Goal: Task Accomplishment & Management: Use online tool/utility

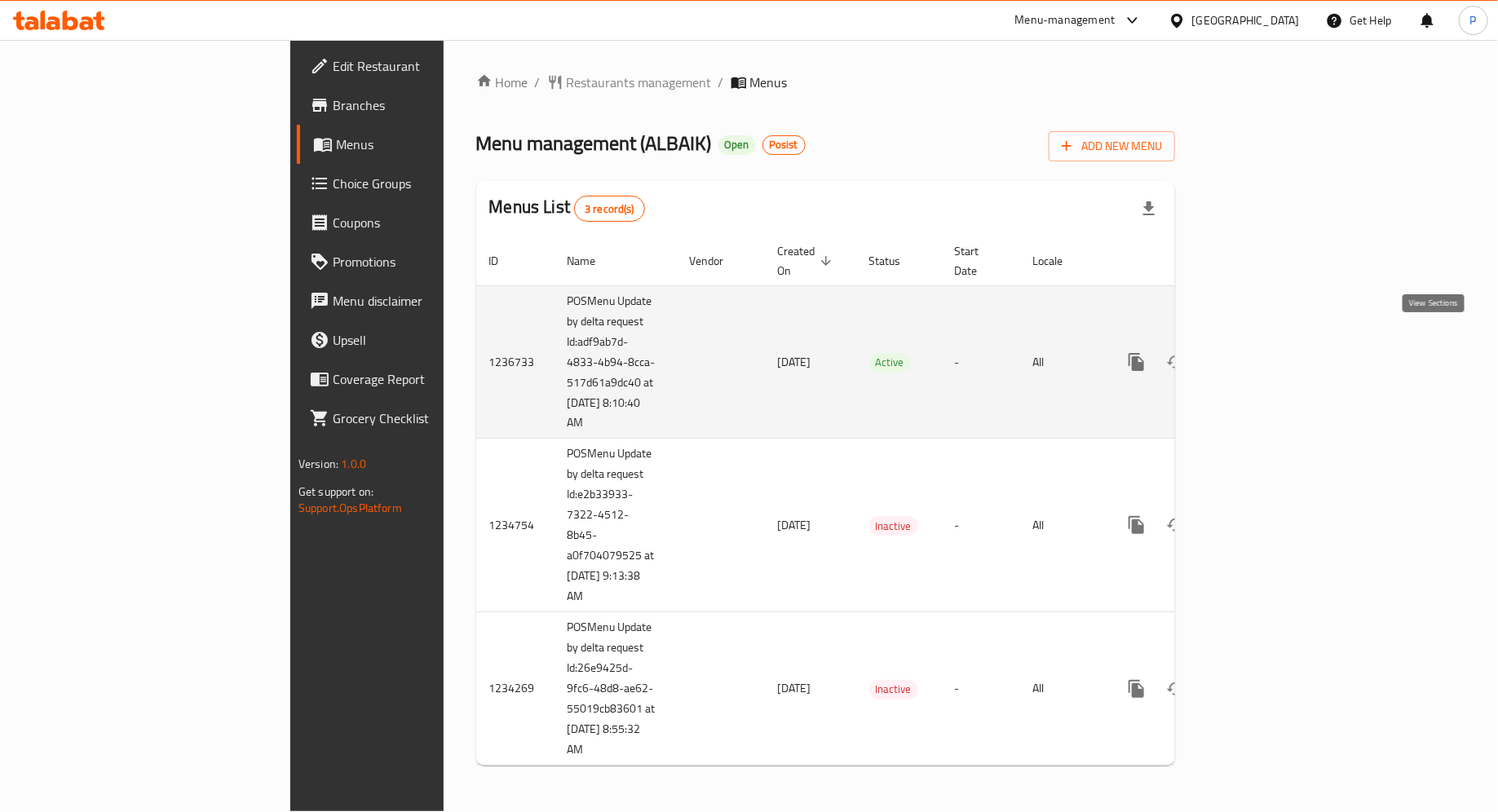
click at [1264, 352] on icon "enhanced table" at bounding box center [1253, 362] width 20 height 20
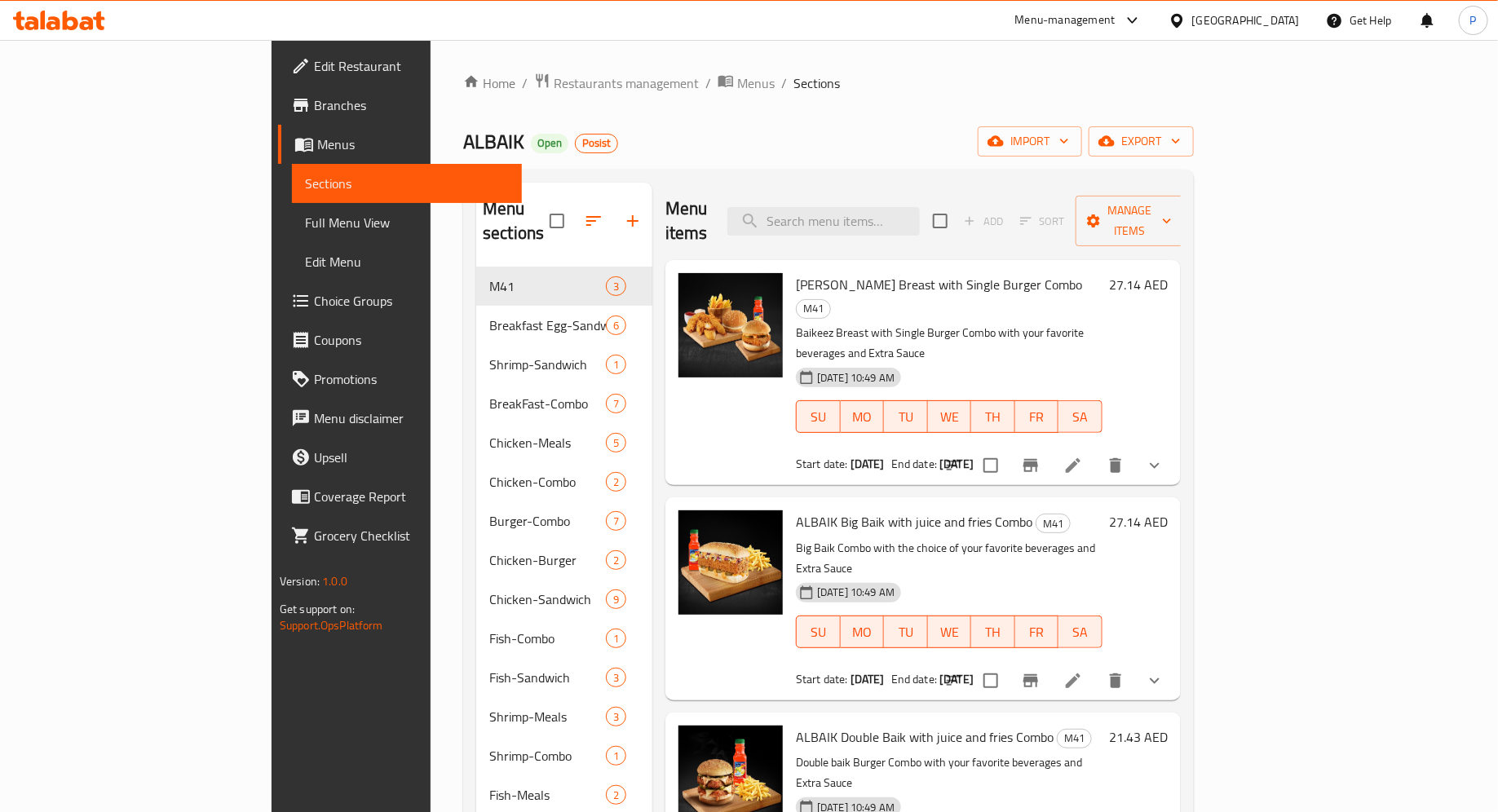
click at [700, 135] on div "ALBAIK Open Posist import export" at bounding box center [829, 141] width 730 height 30
click at [900, 207] on input "search" at bounding box center [823, 221] width 192 height 28
paste input "Nuggets with double Baik fillet [PERSON_NAME]"
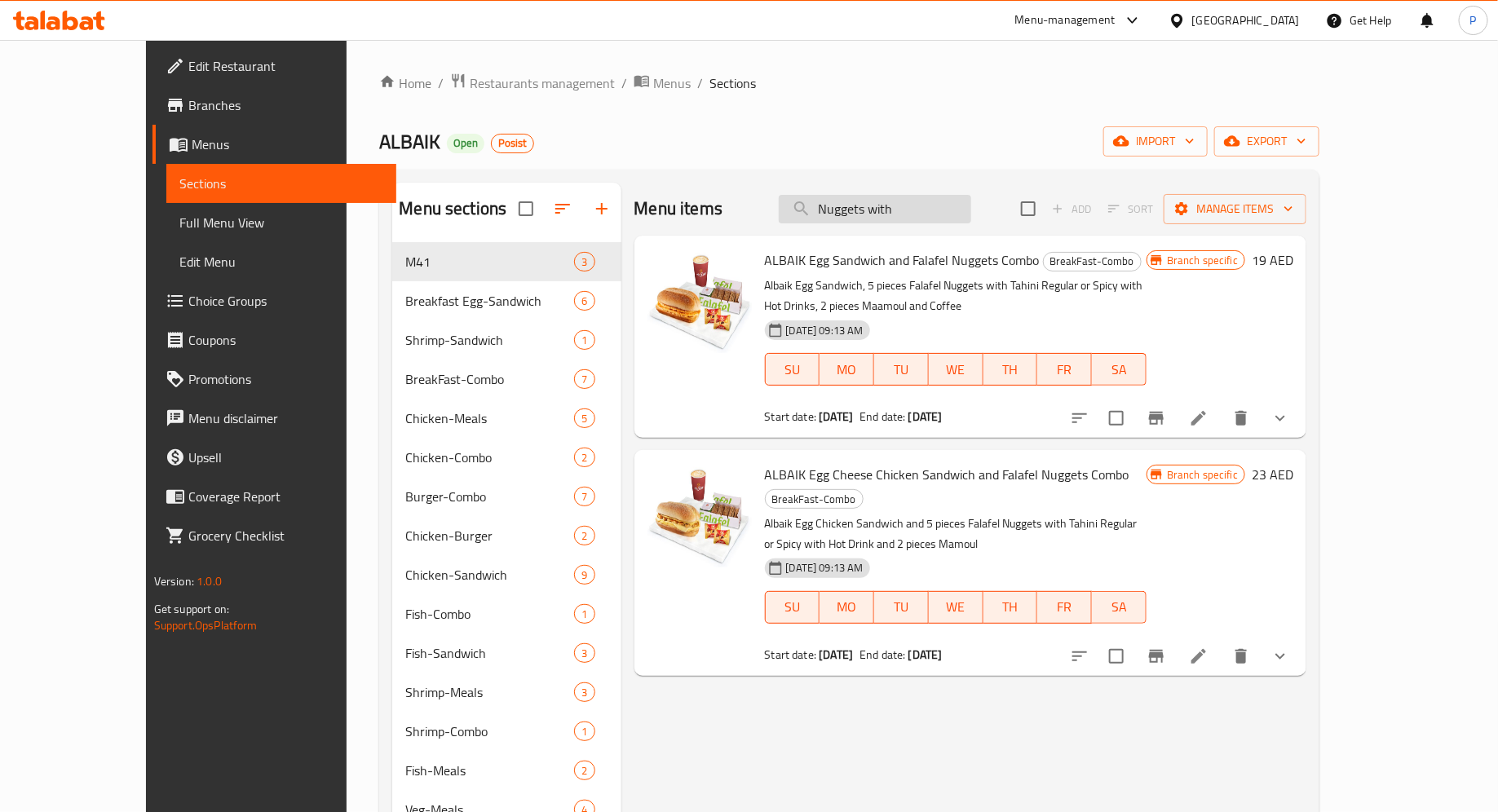
type input "Nuggets with"
click at [964, 208] on input "Nuggets with" at bounding box center [875, 209] width 192 height 28
click at [773, 703] on div "Menu items Nuggets with Add Sort Manage items ALBAIK Egg Sandwich and Falafel N…" at bounding box center [964, 685] width 686 height 1005
click at [80, 14] on icon at bounding box center [59, 20] width 92 height 20
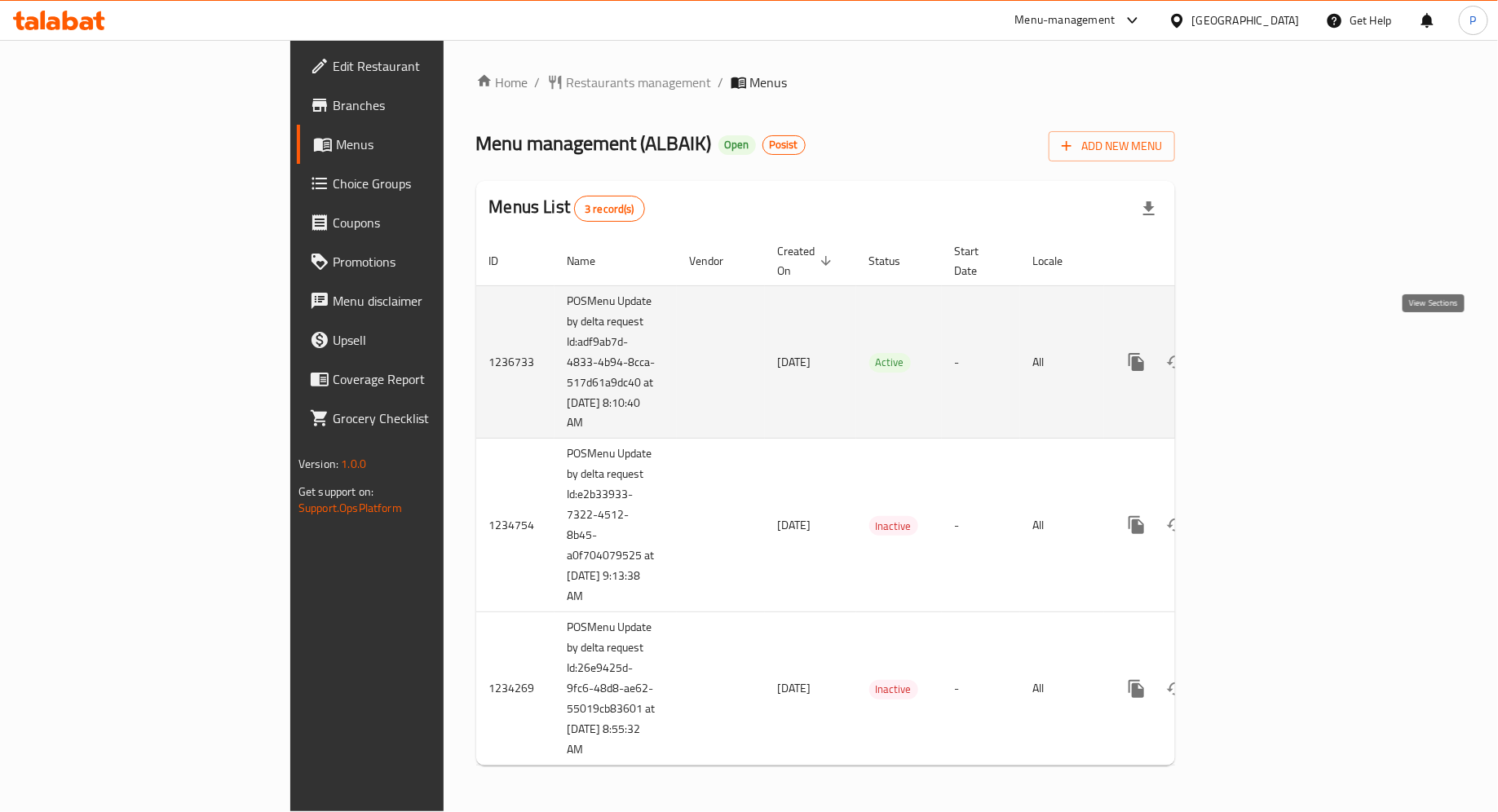
click at [1264, 352] on icon "enhanced table" at bounding box center [1253, 362] width 20 height 20
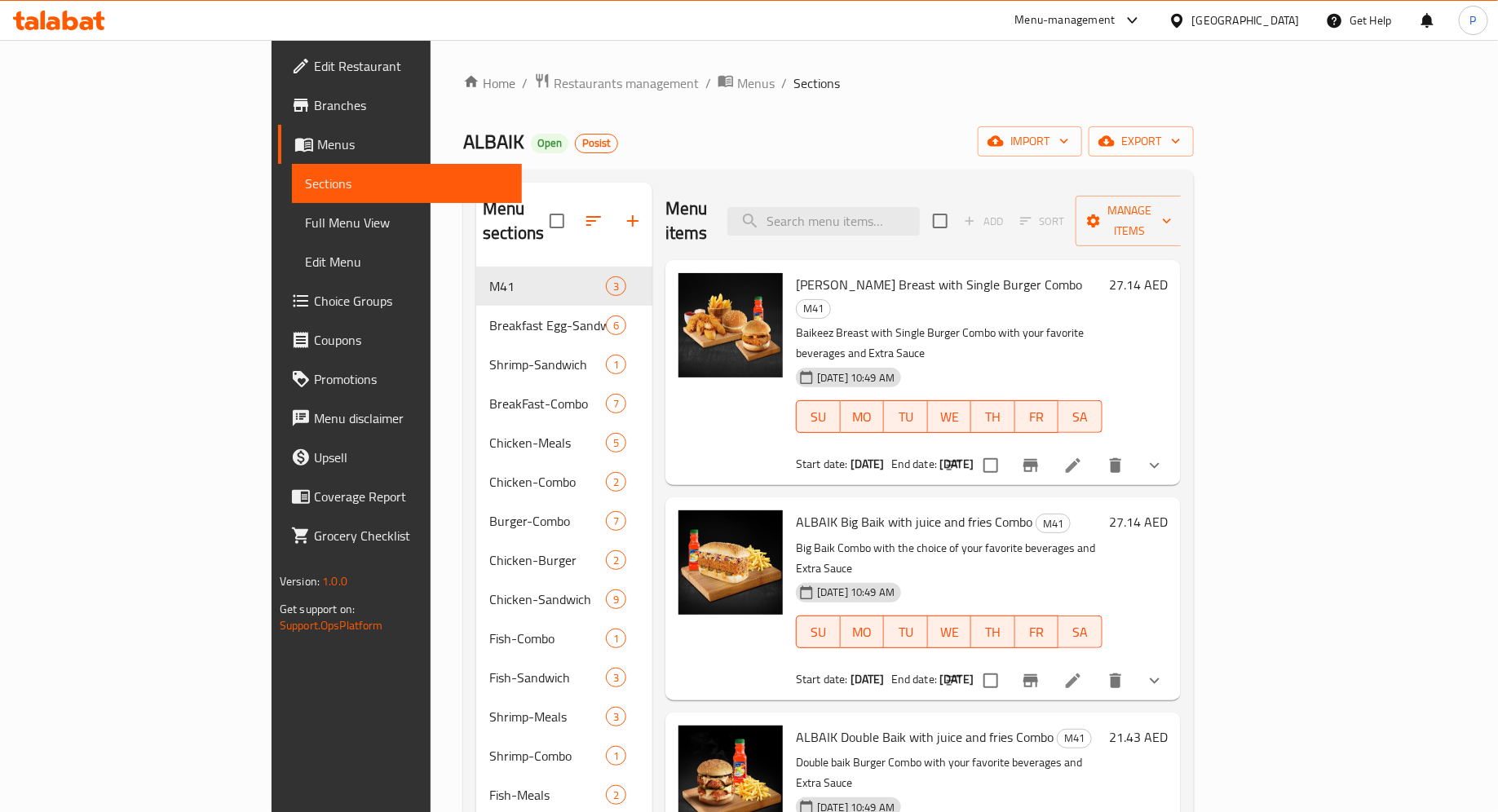
click at [868, 111] on div "Home / Restaurants management / Menus / Sections ALBAIK Open Posist import expo…" at bounding box center [829, 649] width 730 height 1153
click at [881, 207] on input "search" at bounding box center [823, 221] width 192 height 28
paste input "710216"
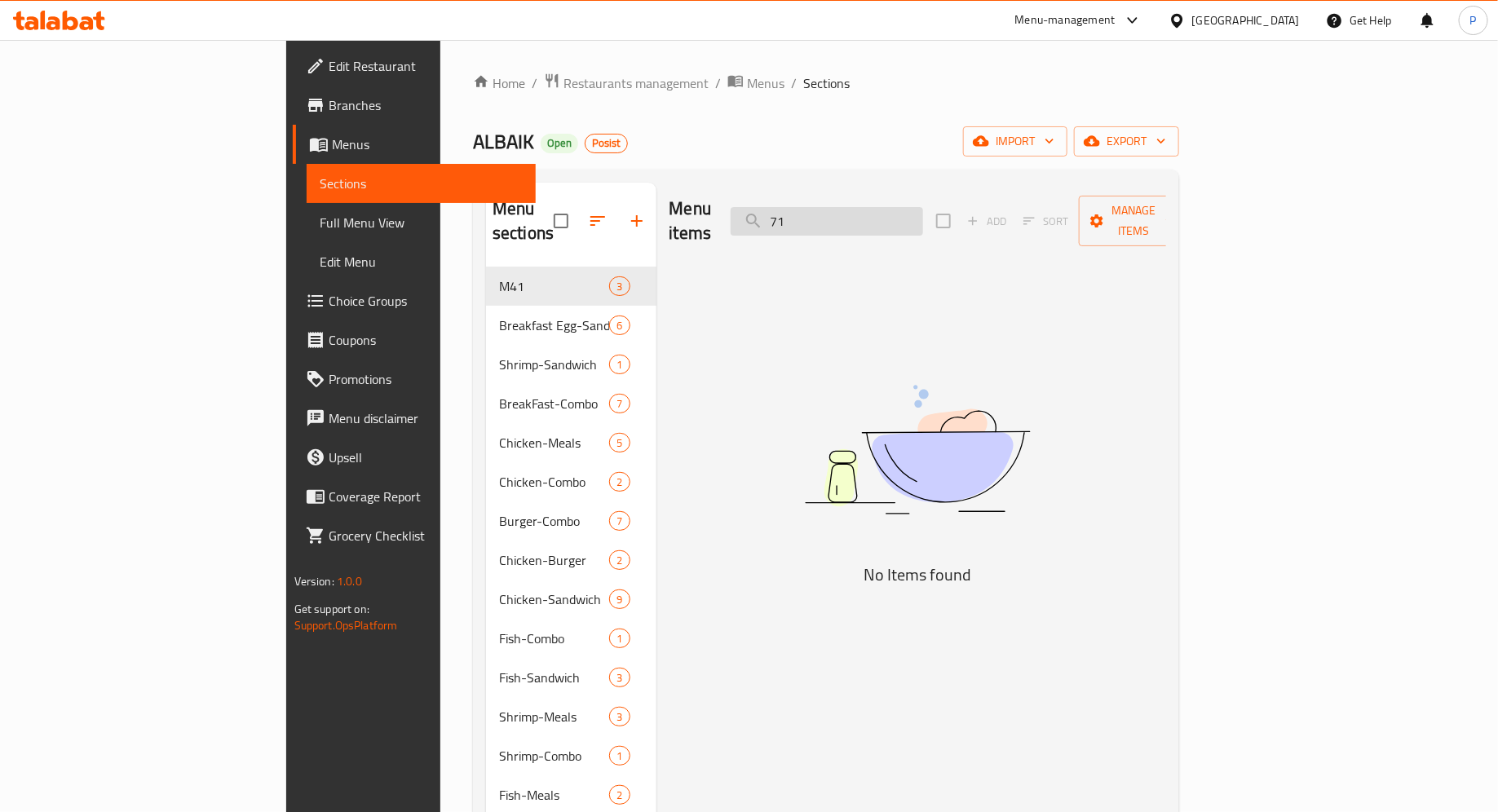
type input "7"
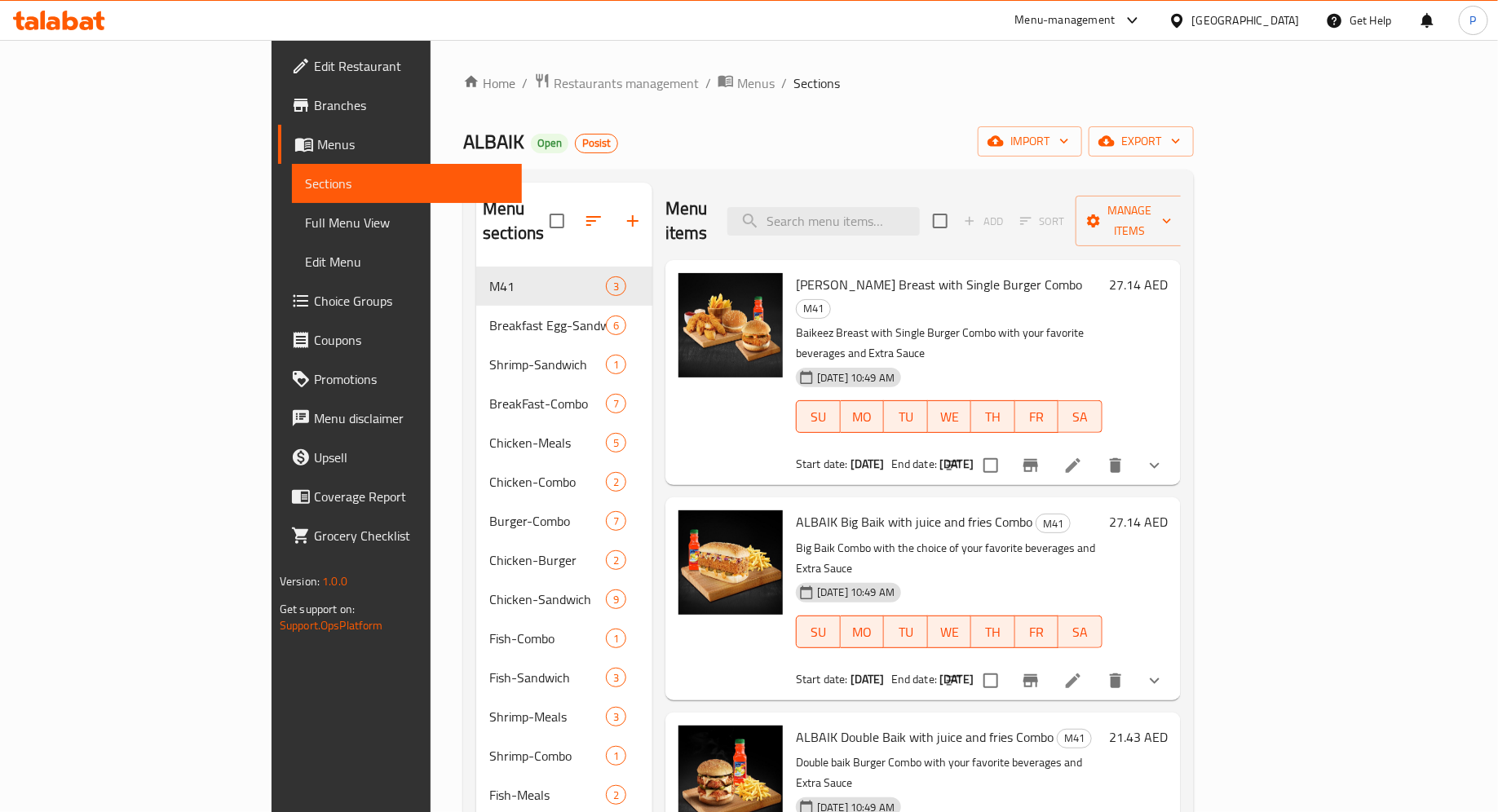
paste input "ALBAIK Double Baik Combo"
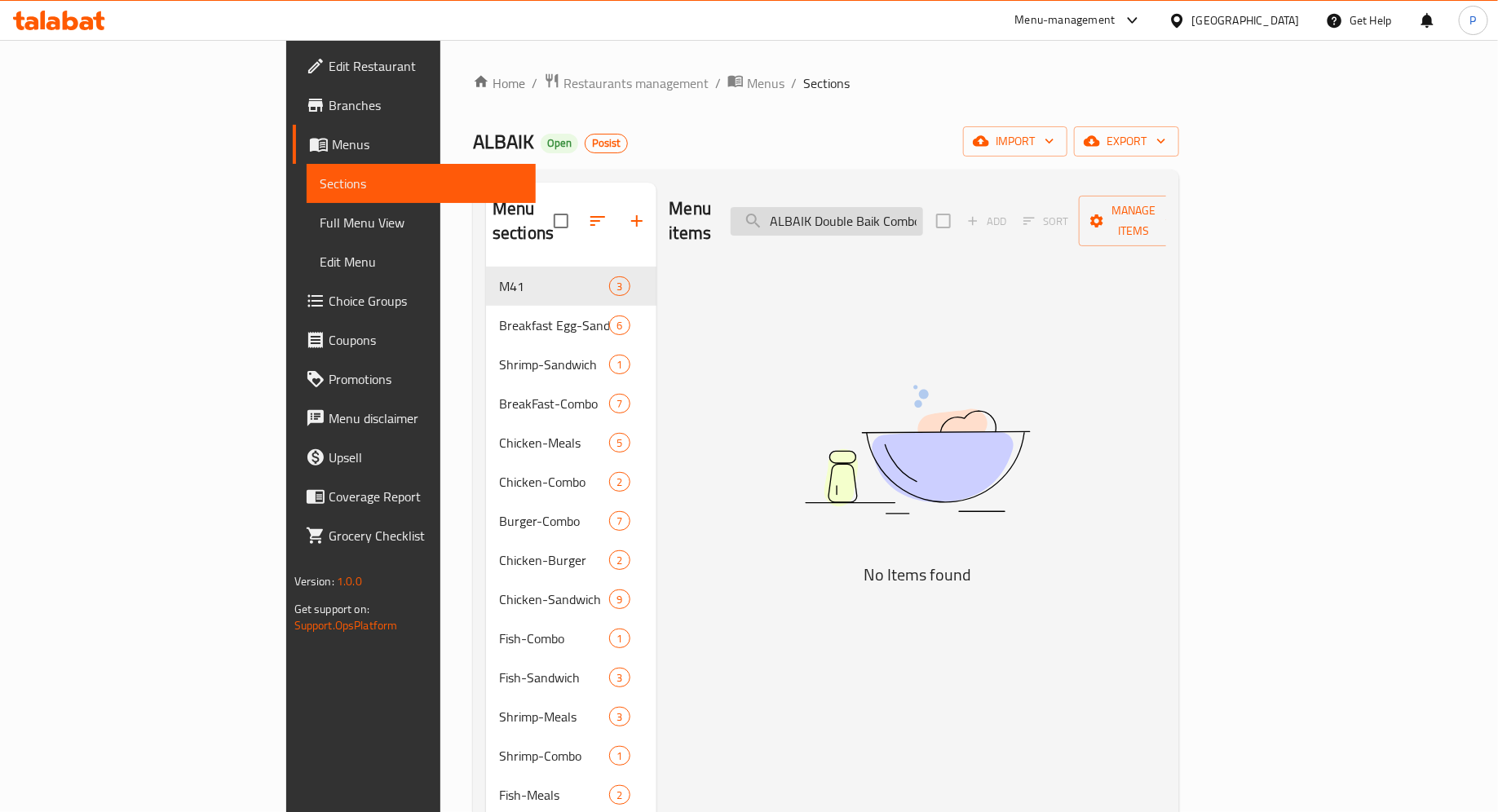
click at [923, 207] on input "ALBAIK Double Baik Combo" at bounding box center [826, 221] width 192 height 28
paste input "Baikeez Breast and Double"
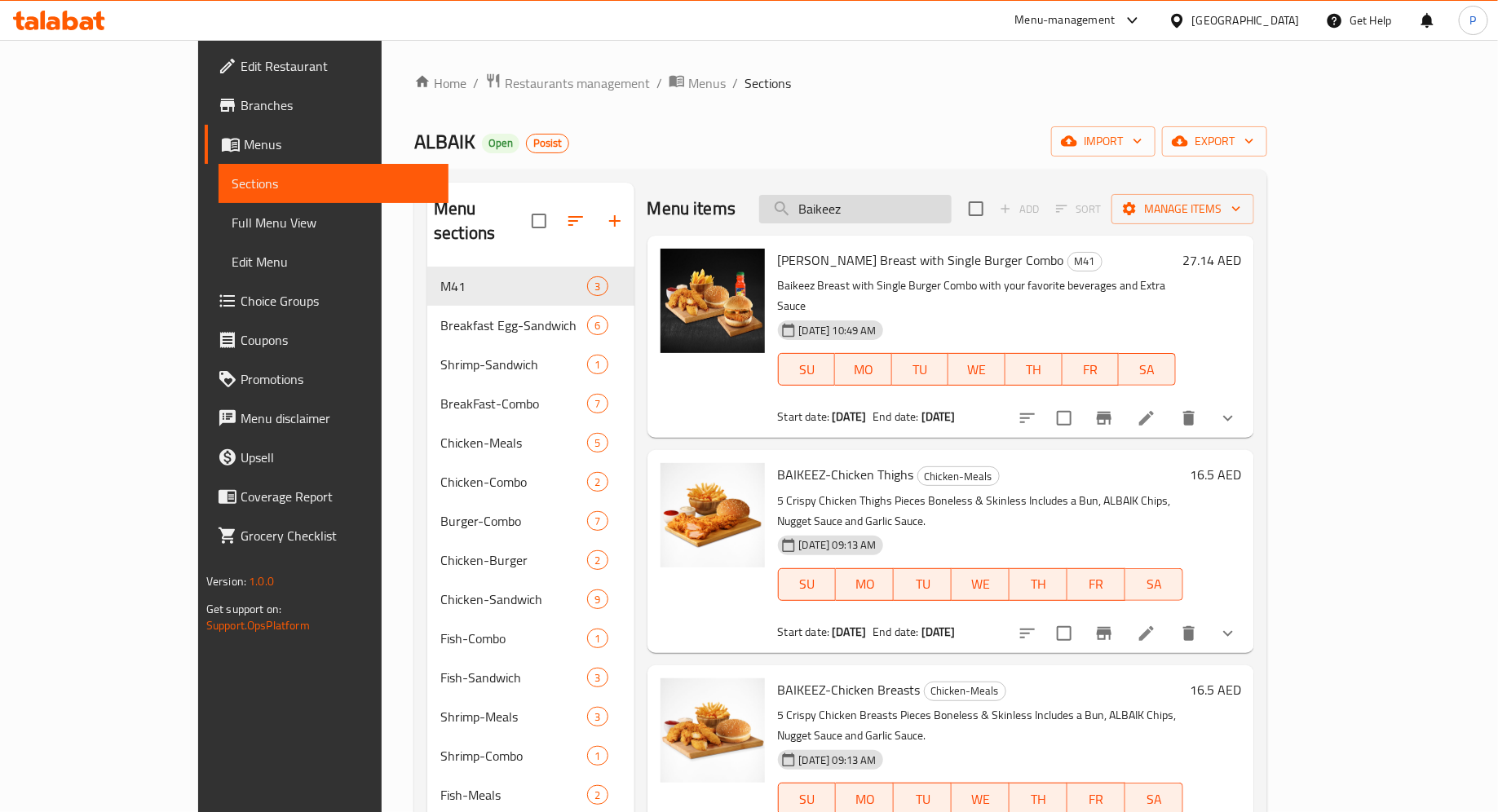
click at [952, 213] on input "Baikeez" at bounding box center [855, 209] width 192 height 28
paste input "ALBAIK 7pcs"
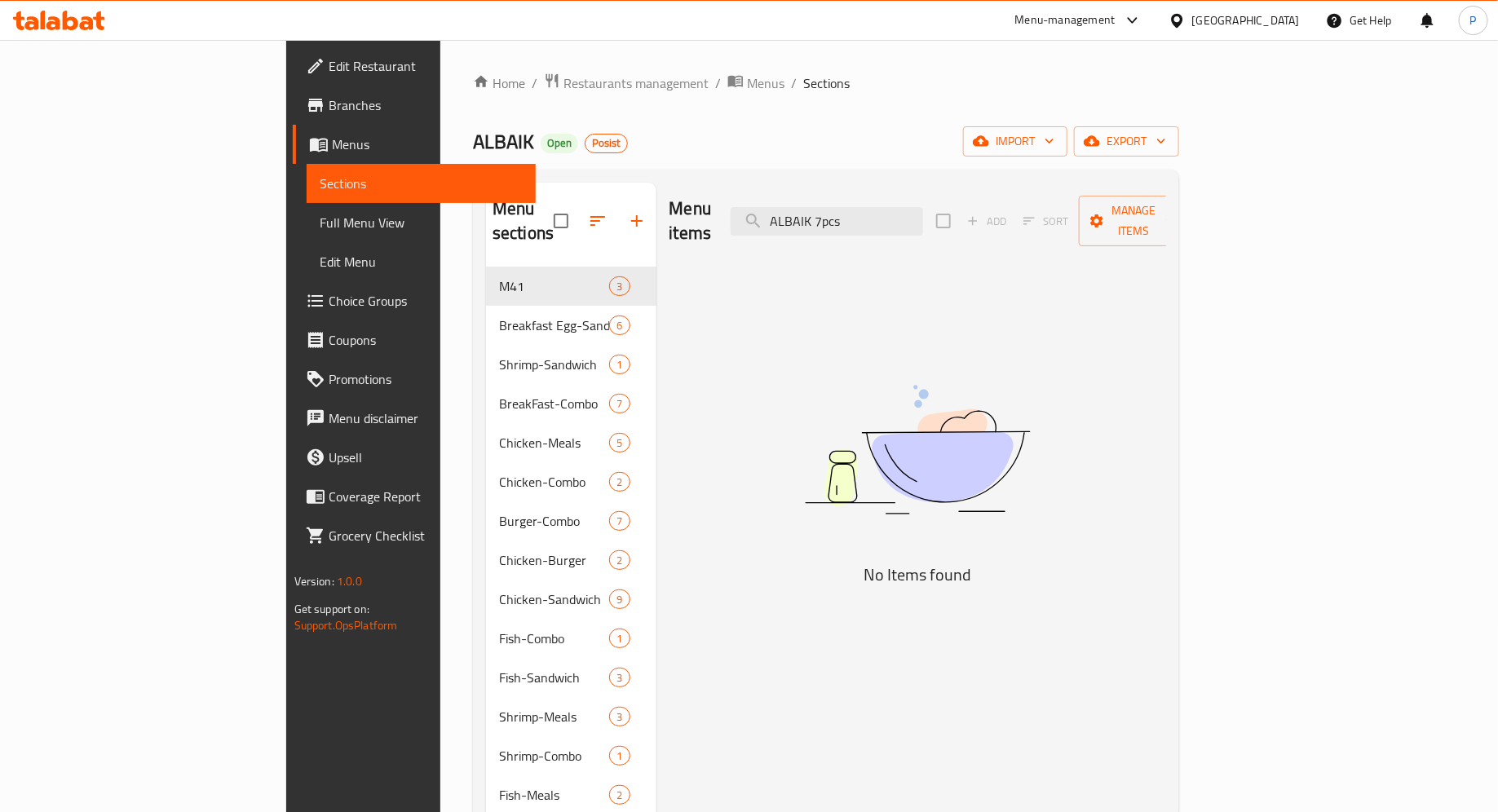
drag, startPoint x: 916, startPoint y: 208, endPoint x: 823, endPoint y: 204, distance: 93.1
click at [823, 204] on div "Menu items ALBAIK 7pcs Add Sort Manage items" at bounding box center [918, 221] width 498 height 78
click at [917, 216] on input "7pcs" at bounding box center [826, 221] width 192 height 28
type input "7"
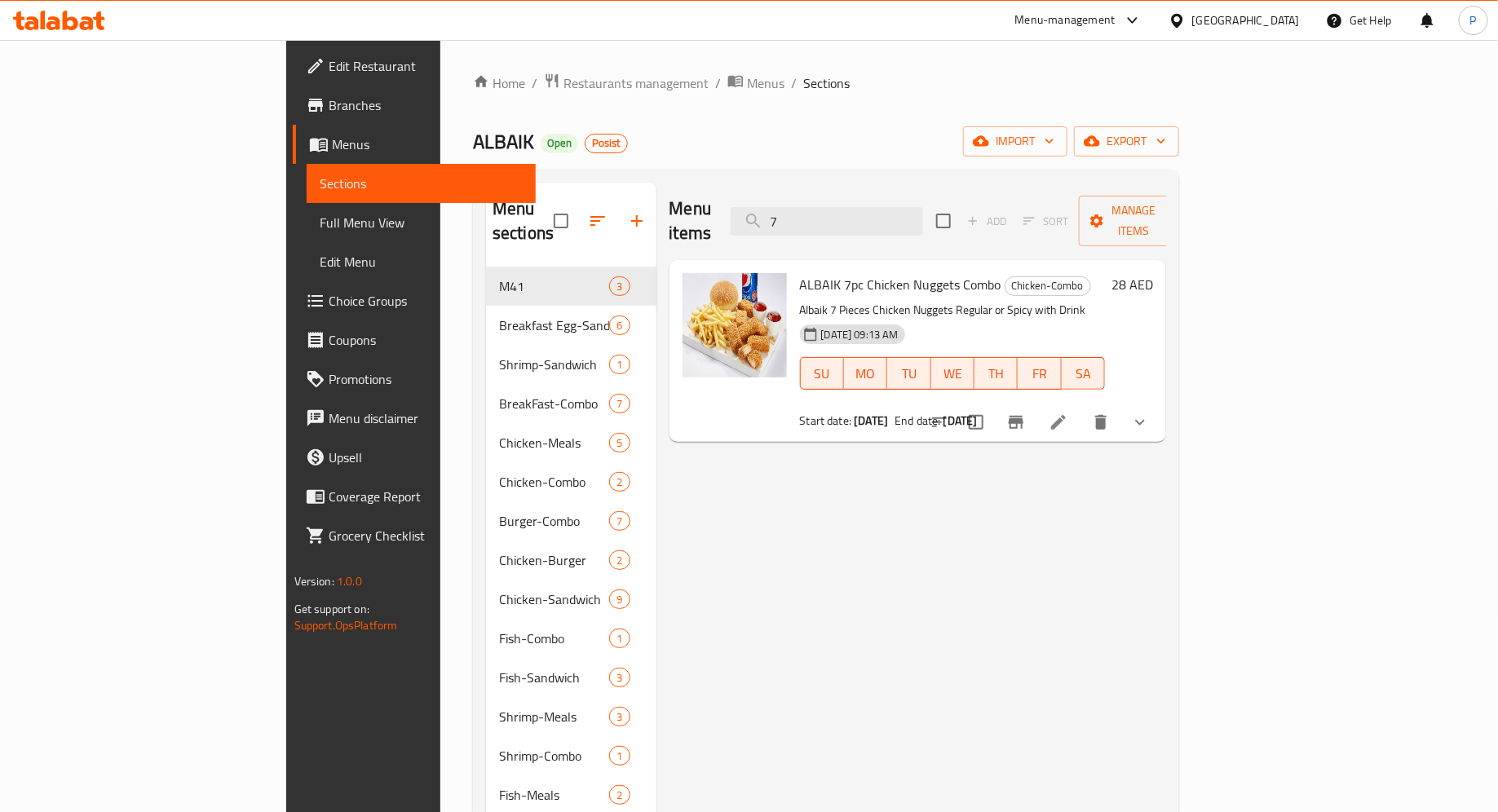
click at [577, 109] on div "Home / Restaurants management / Menus / Sections ALBAIK Open Posist import expo…" at bounding box center [826, 649] width 706 height 1153
click at [328, 106] on span "Branches" at bounding box center [426, 105] width 195 height 20
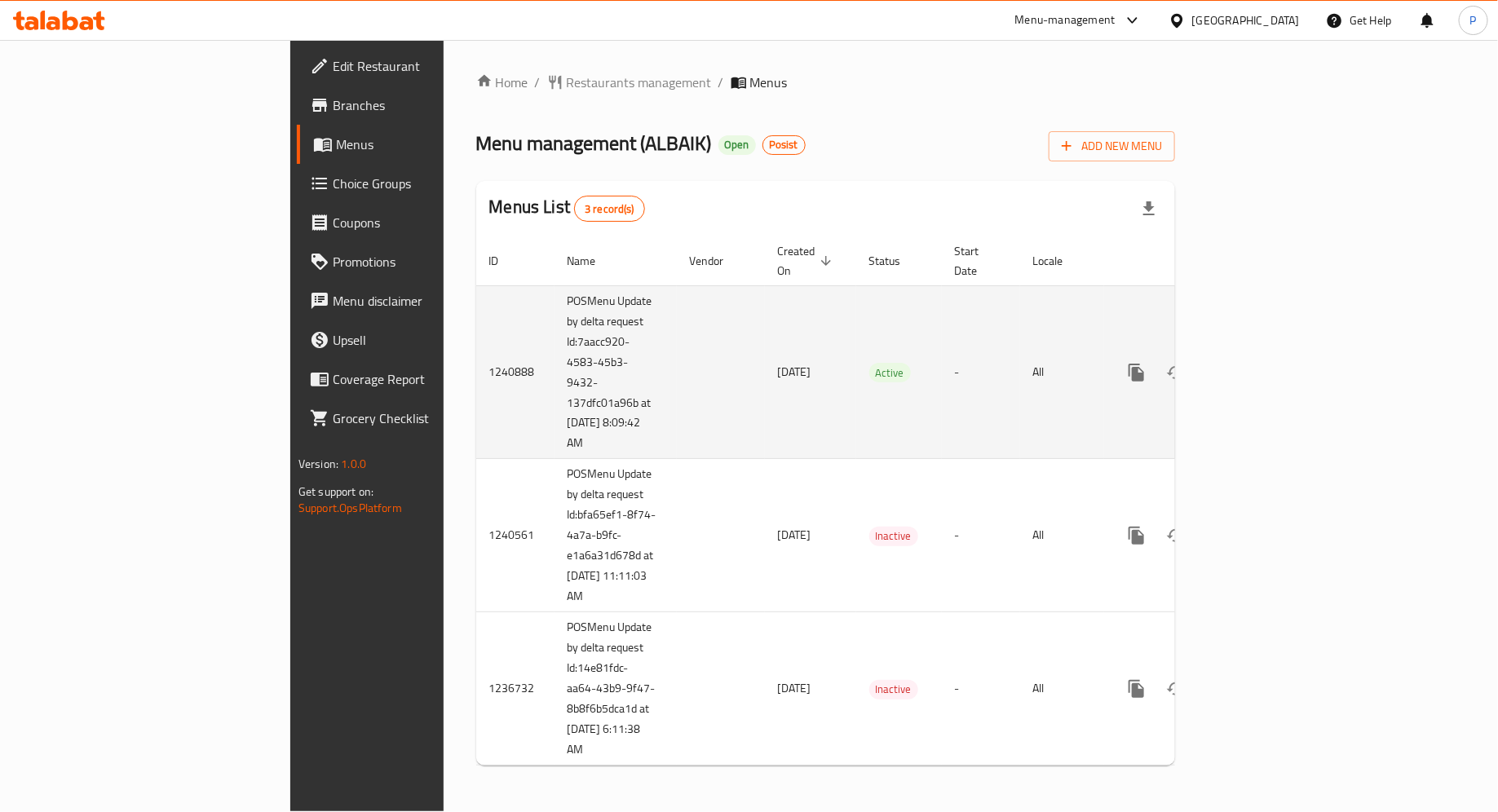
click at [1264, 362] on icon "enhanced table" at bounding box center [1253, 372] width 20 height 20
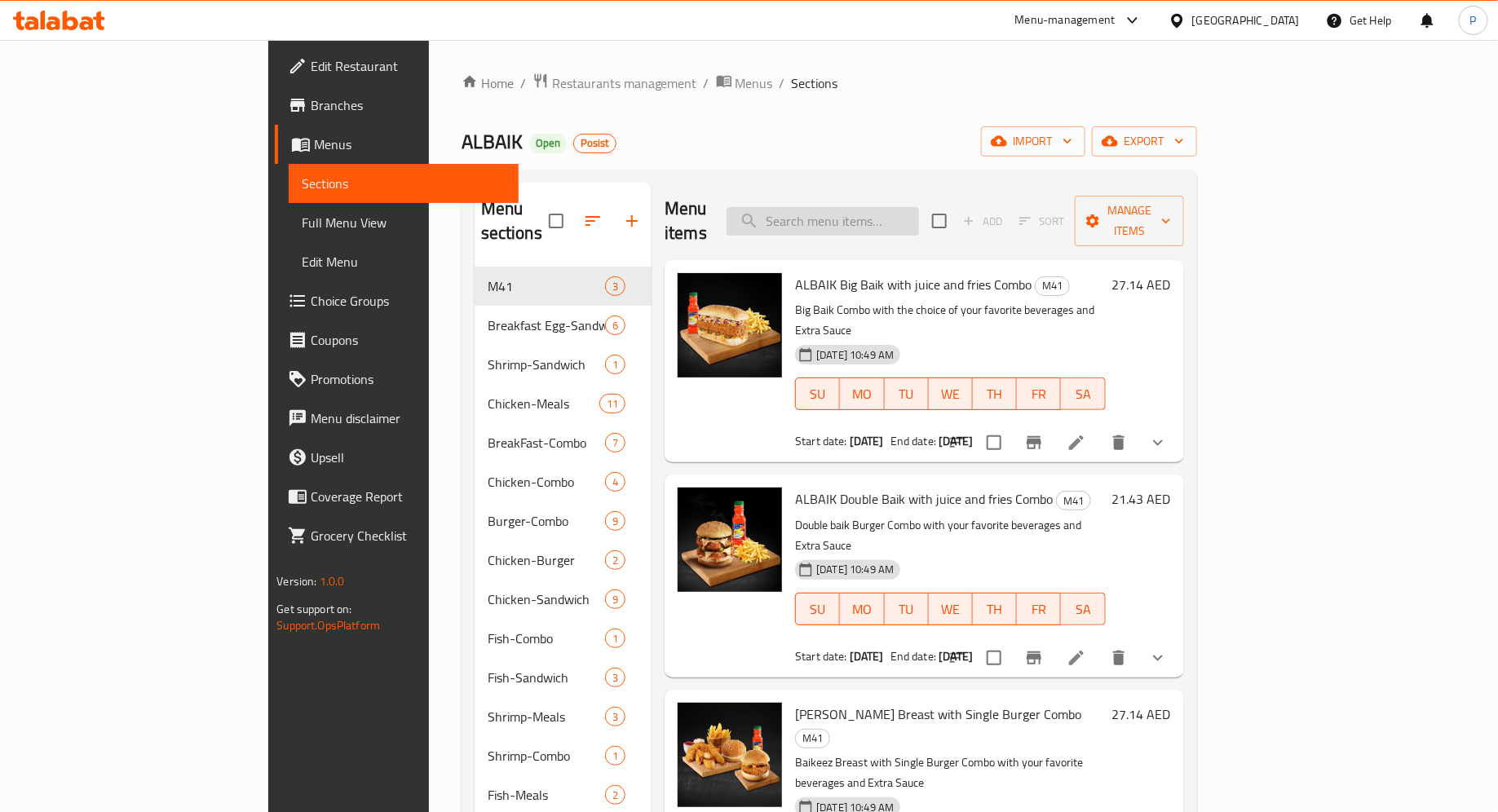
click at [890, 207] on input "search" at bounding box center [823, 221] width 192 height 28
paste input "ALBAIK 7pcs"
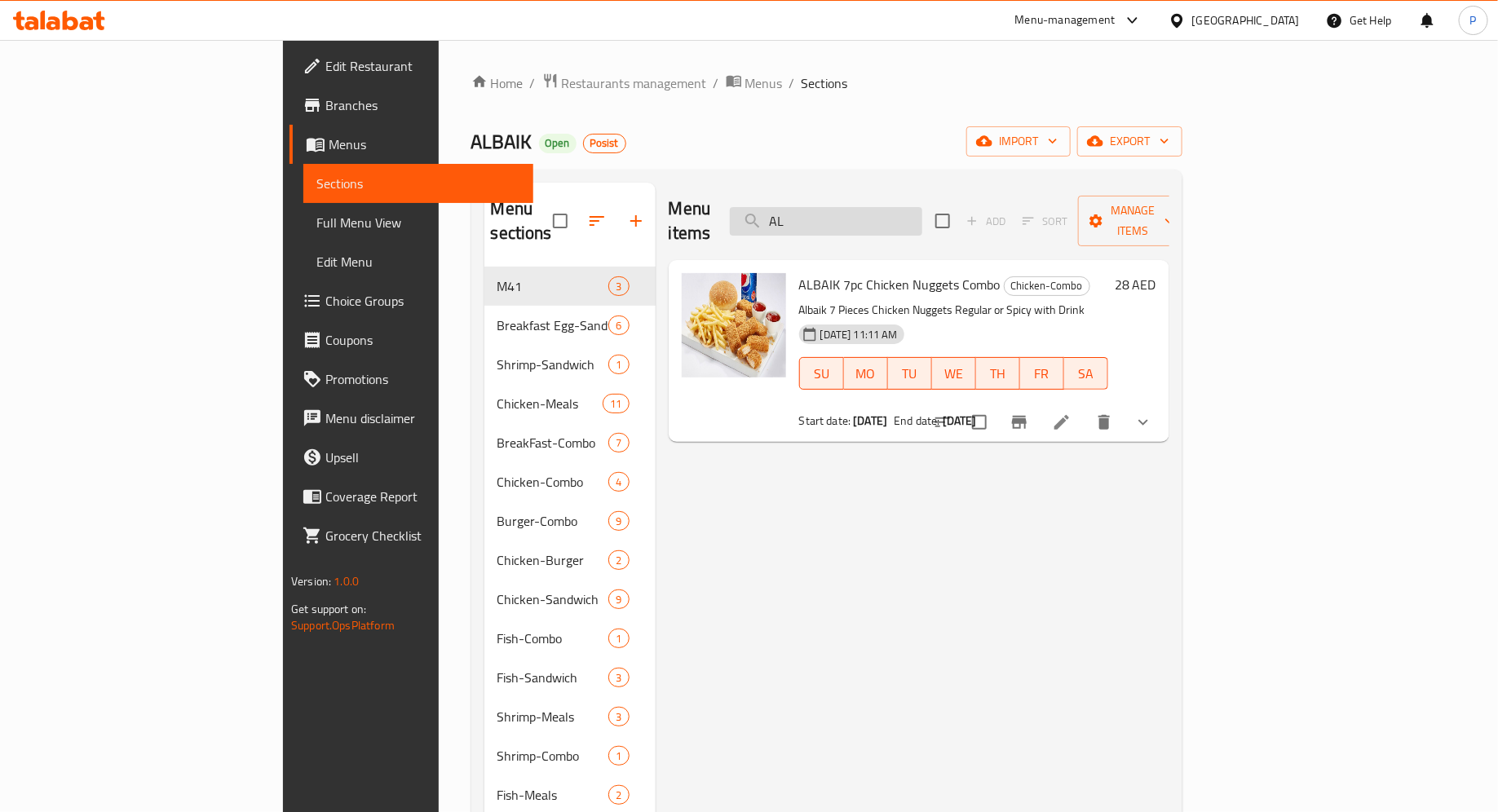
type input "A"
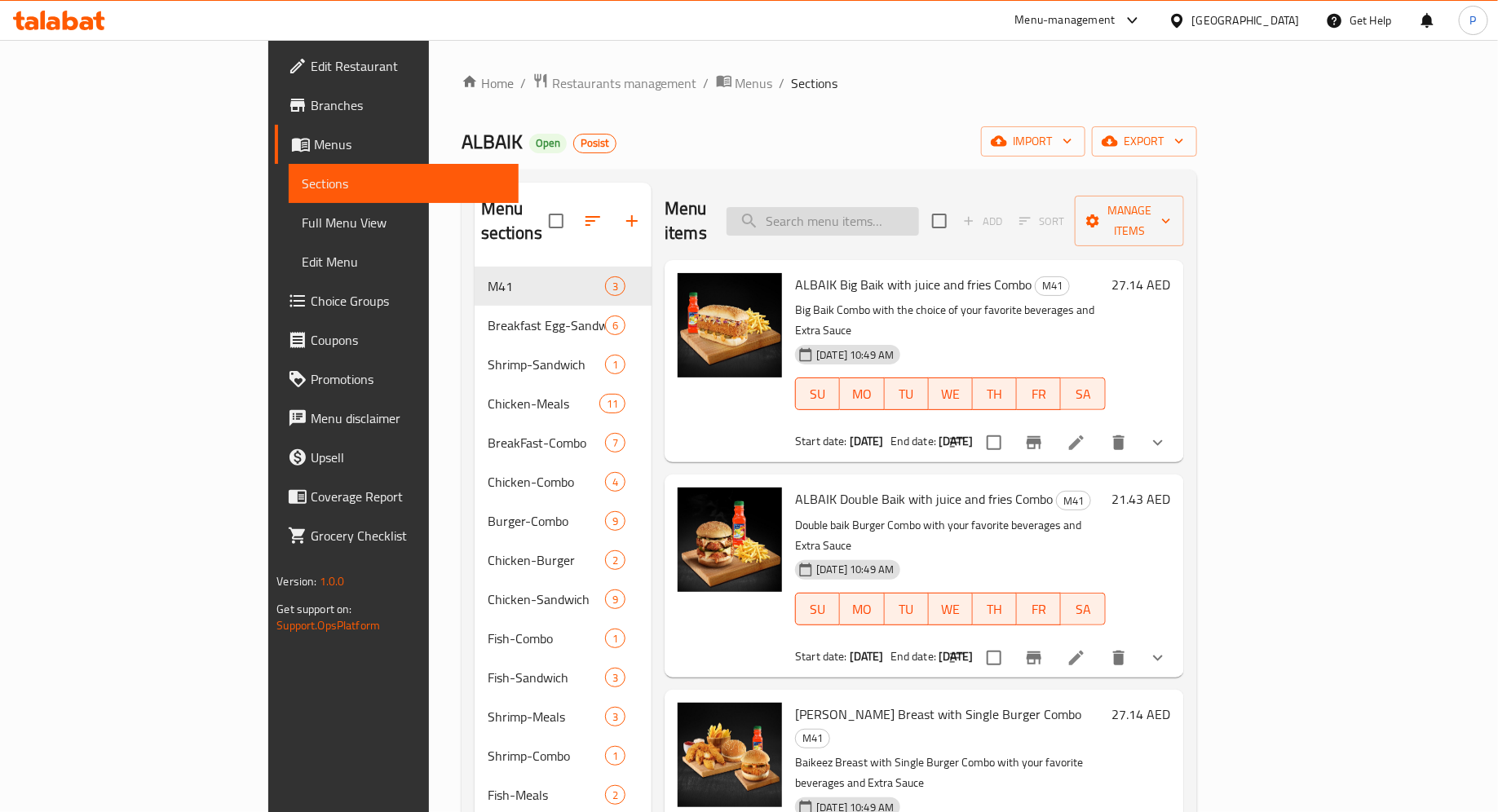
paste input "Nuggets with double Baik fillet [PERSON_NAME]"
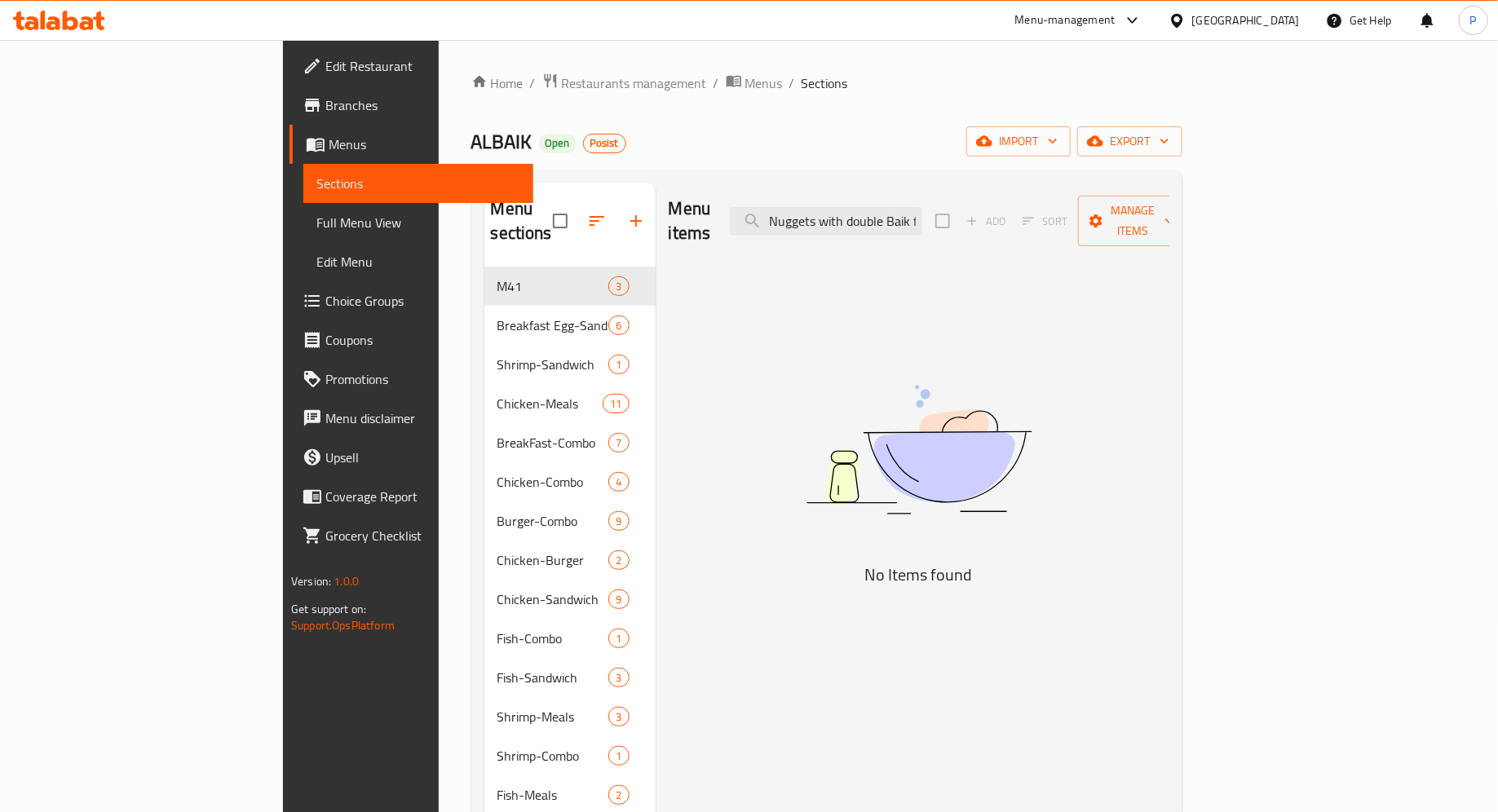
type input "Nuggets with double Baik fillet [PERSON_NAME]"
click at [736, 492] on div "Menu items Nuggets with double Baik fillet Combo Add Sort Manage items No Items…" at bounding box center [912, 697] width 514 height 1029
